Goal: Transaction & Acquisition: Purchase product/service

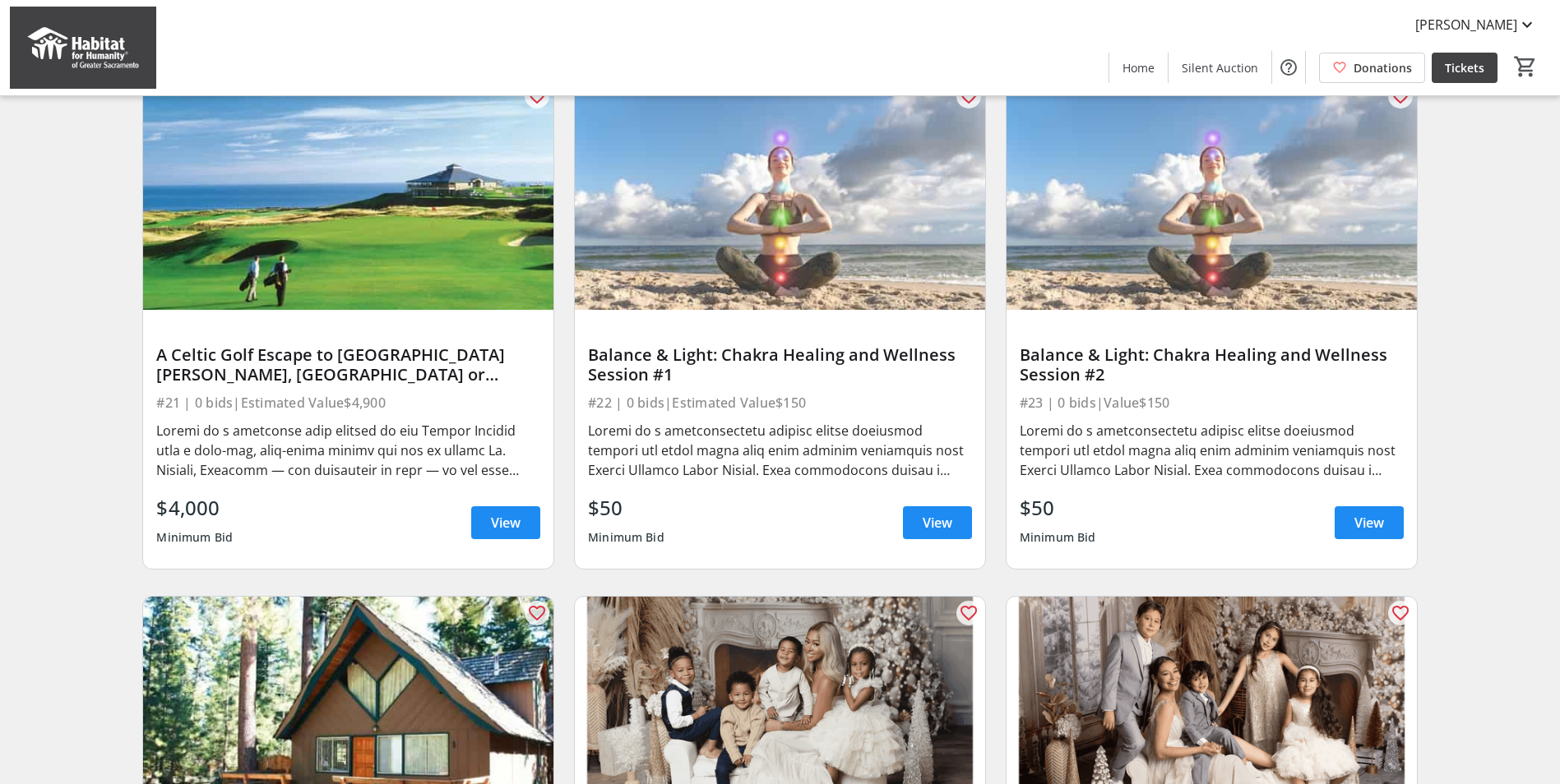
scroll to position [1233, 0]
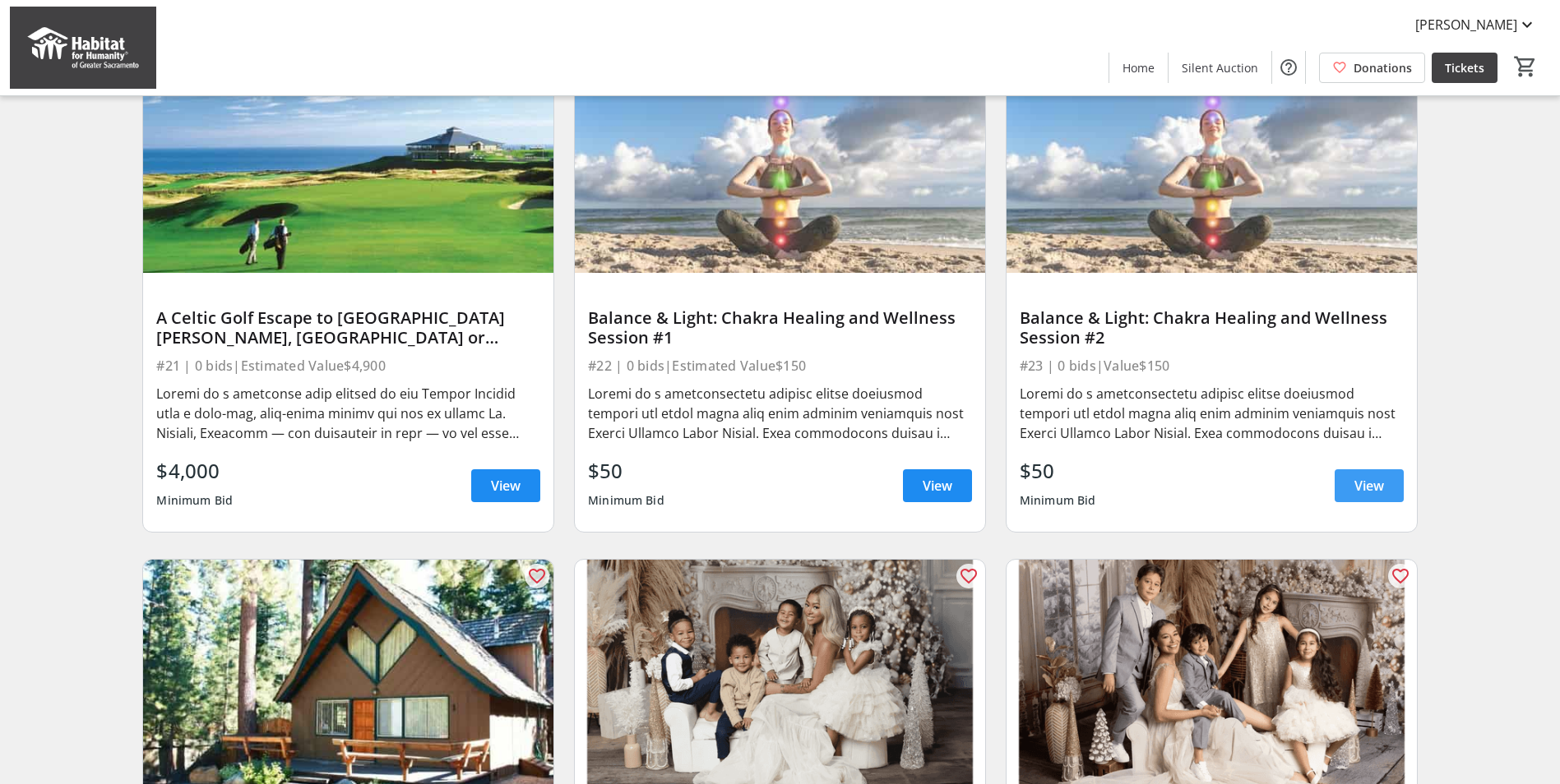
click at [1368, 496] on span "View" at bounding box center [1369, 485] width 30 height 20
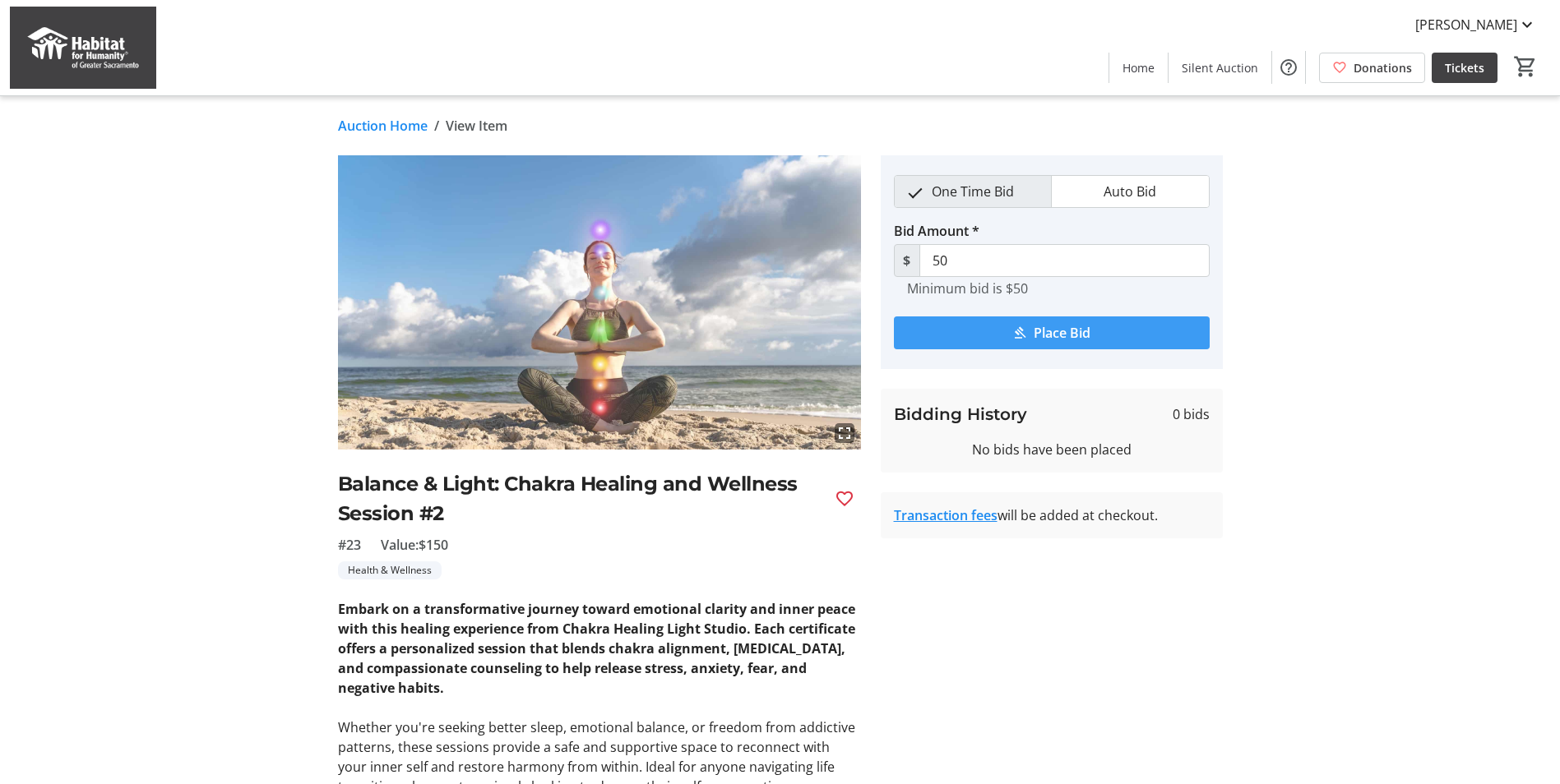
click at [1049, 330] on span "Place Bid" at bounding box center [1062, 332] width 57 height 20
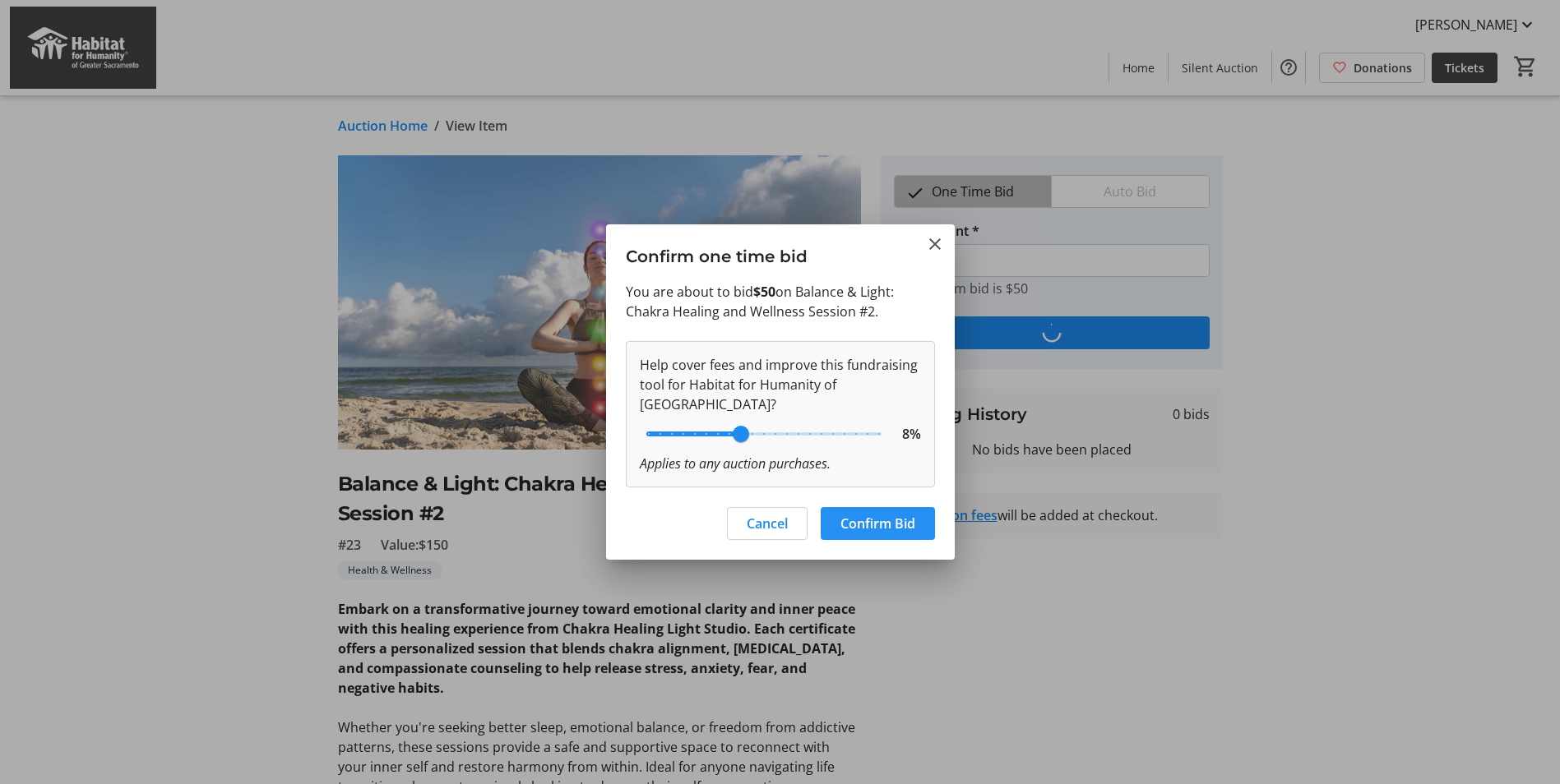
click at [875, 520] on span "Confirm Bid" at bounding box center [878, 524] width 75 height 20
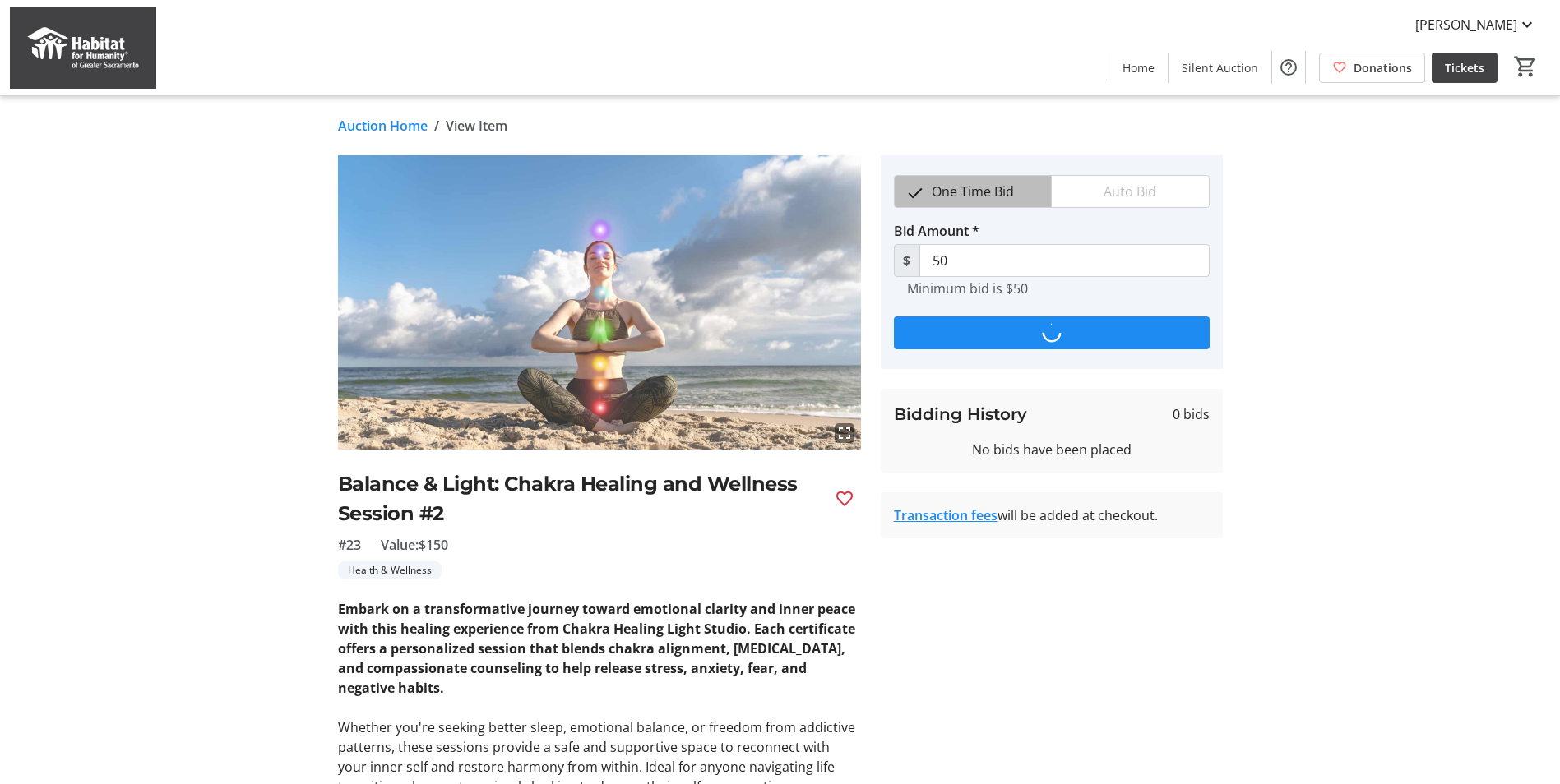
type input "55"
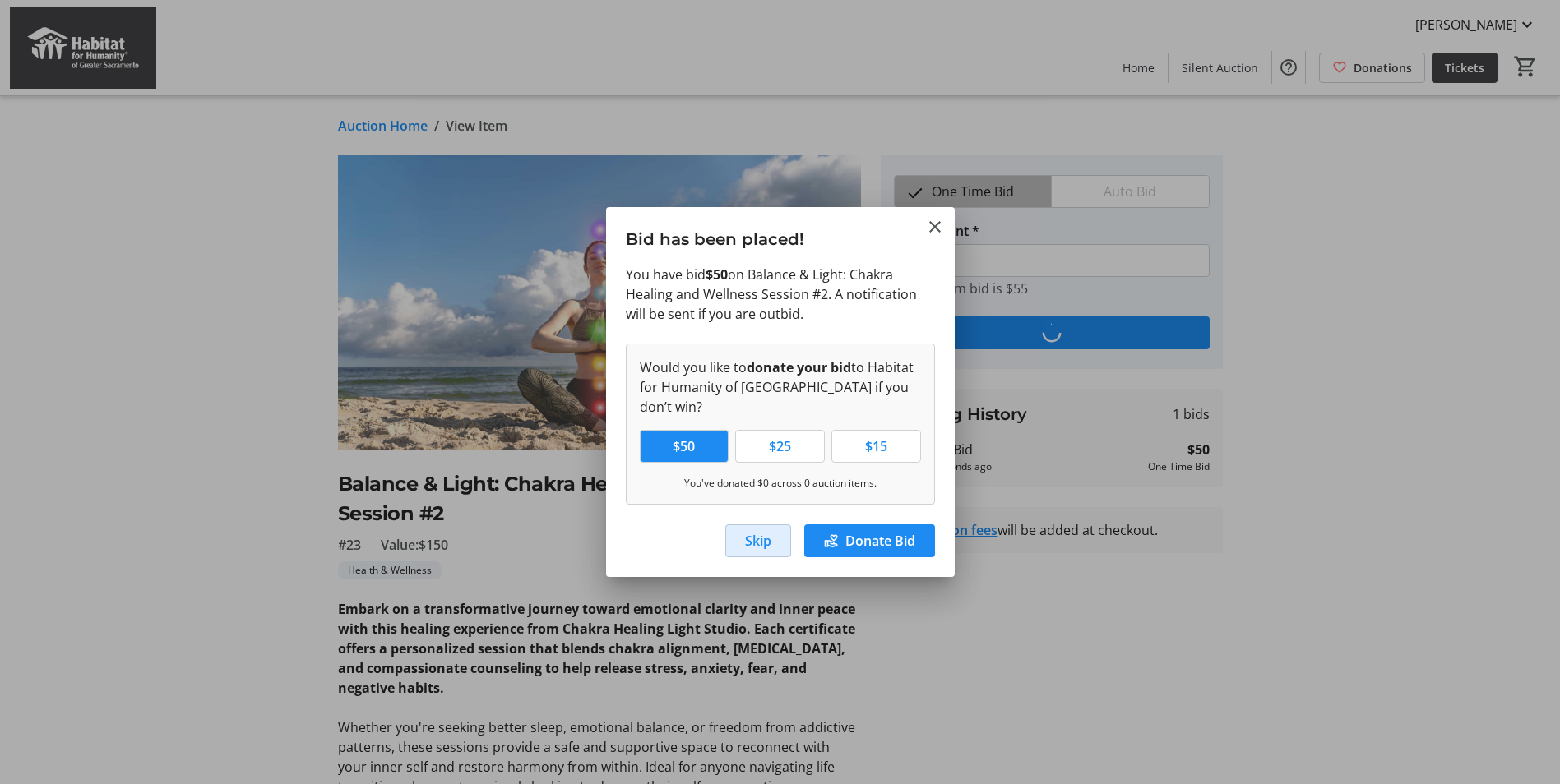
click at [768, 535] on span "Skip" at bounding box center [757, 541] width 26 height 20
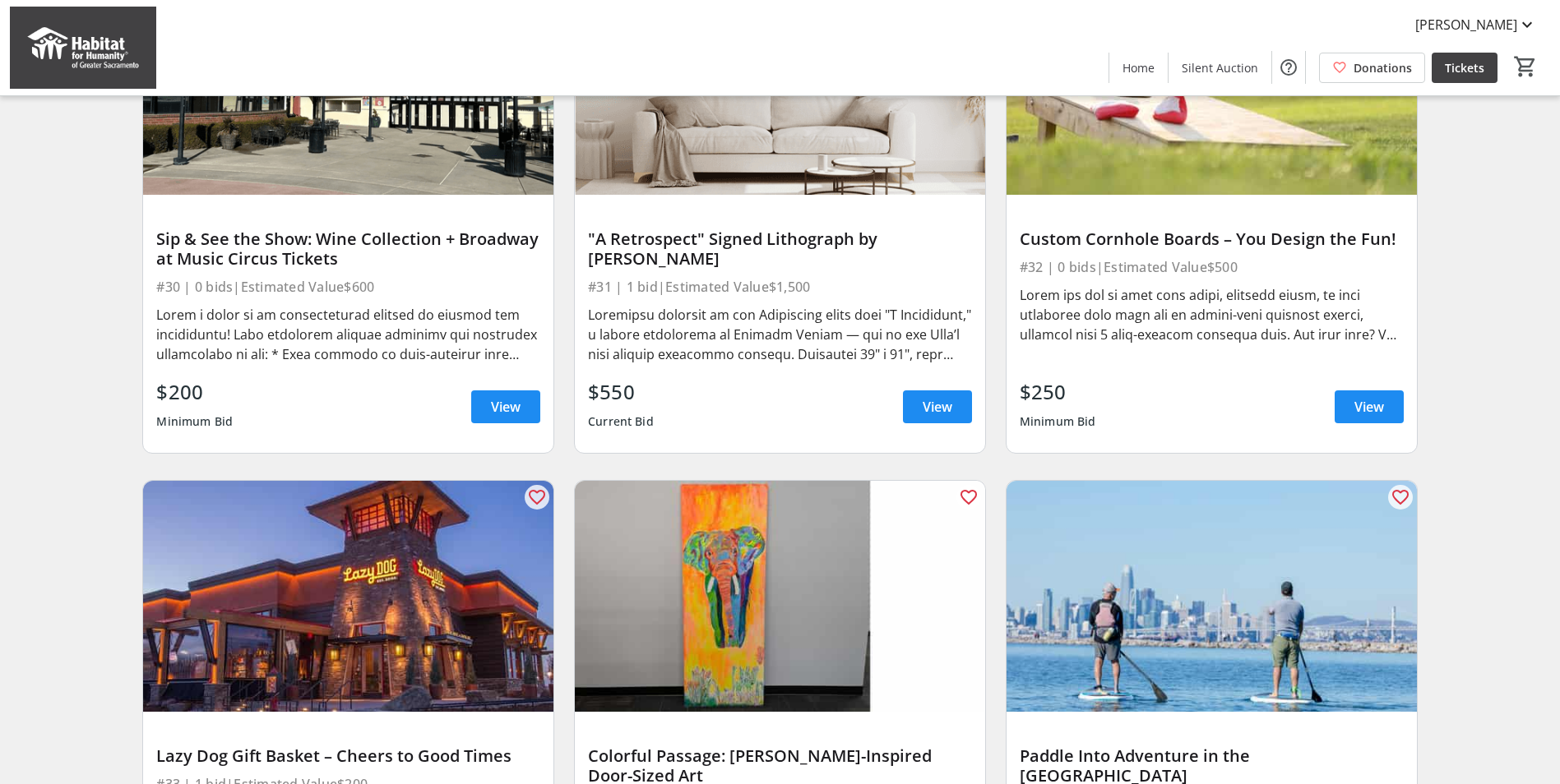
scroll to position [2878, 0]
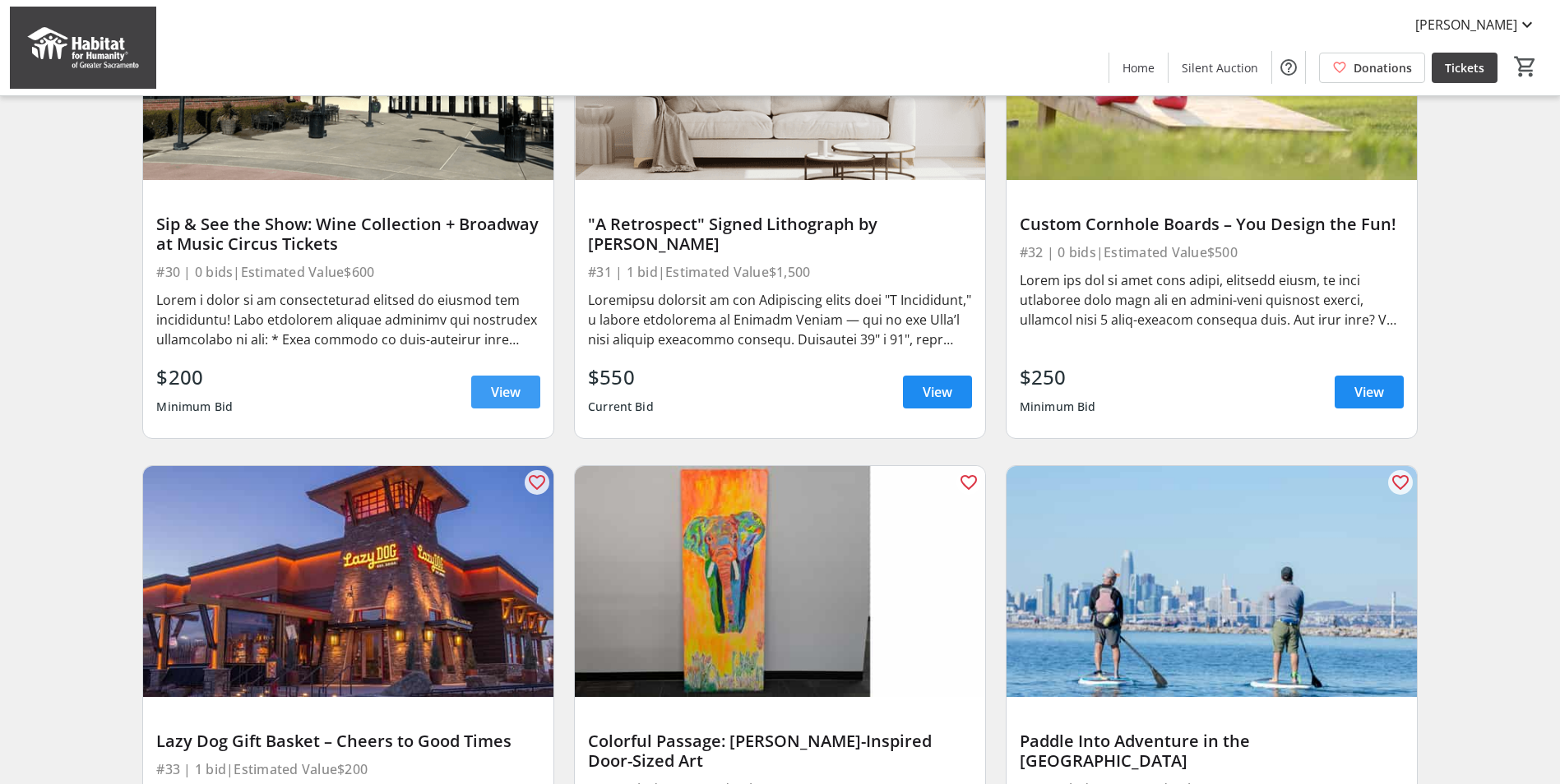
click at [486, 400] on span at bounding box center [506, 392] width 69 height 39
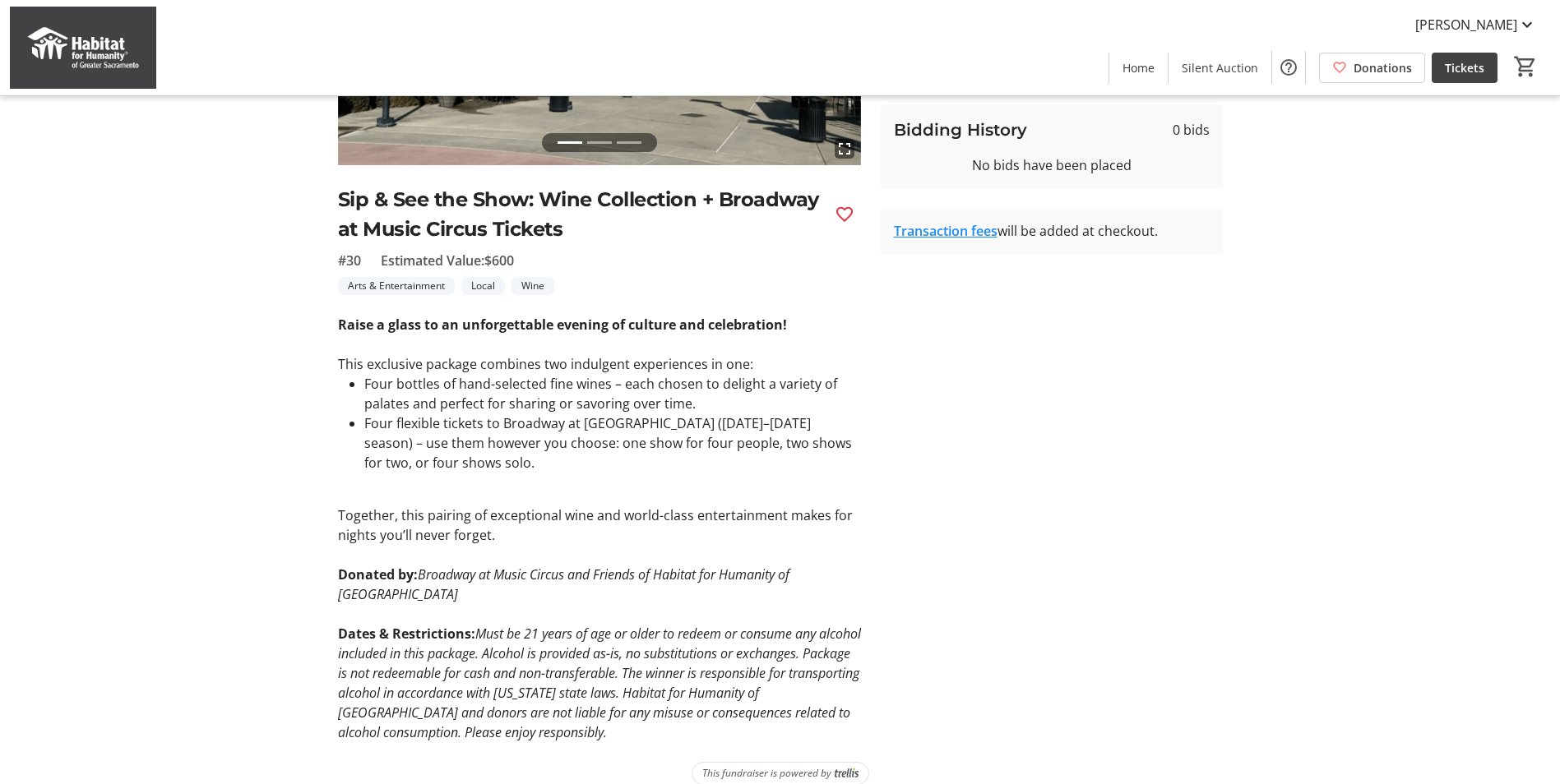
scroll to position [305, 0]
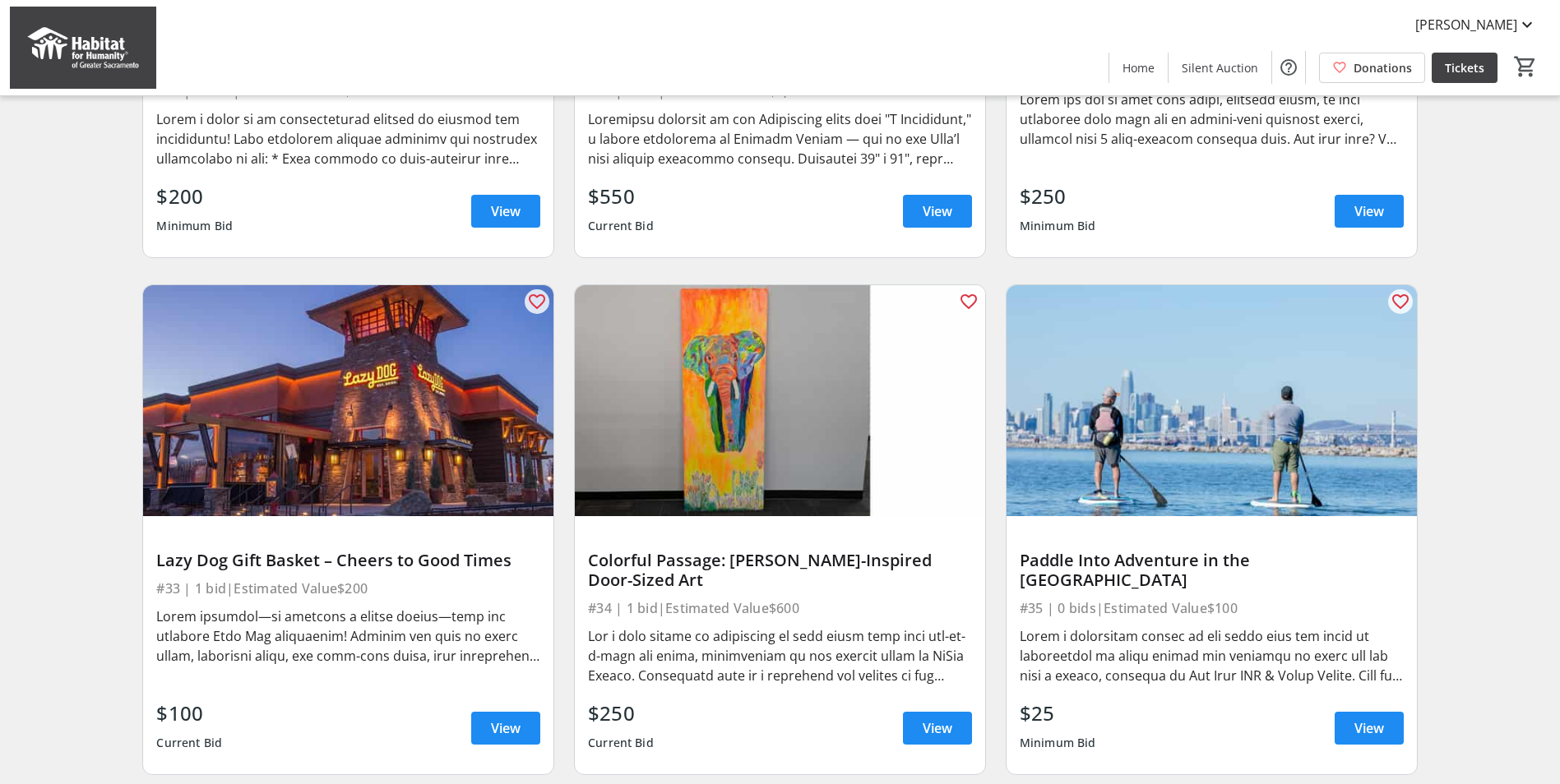
scroll to position [2888, 0]
